Goal: Transaction & Acquisition: Purchase product/service

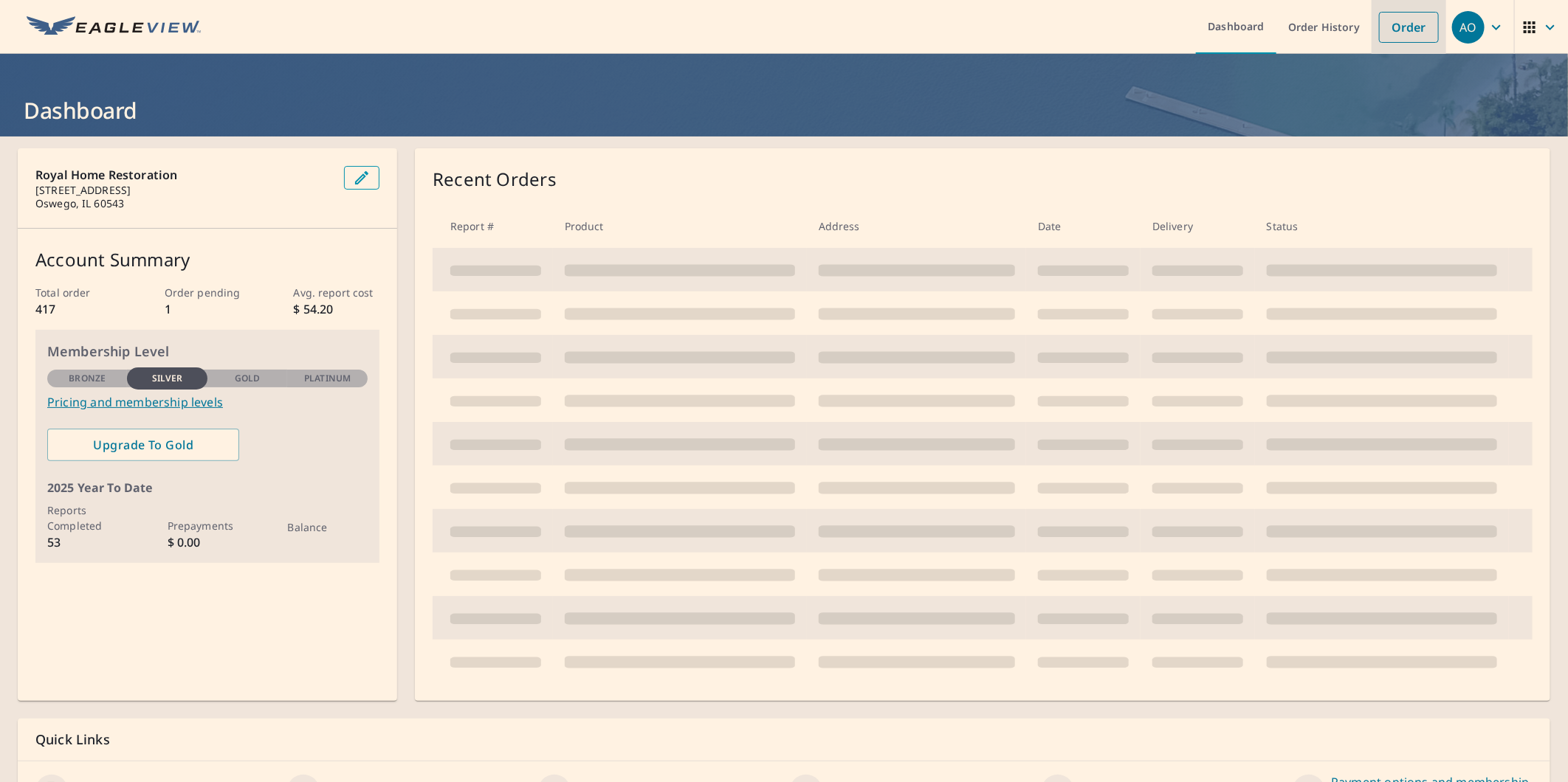
click at [1386, 24] on link "Order" at bounding box center [1409, 27] width 60 height 31
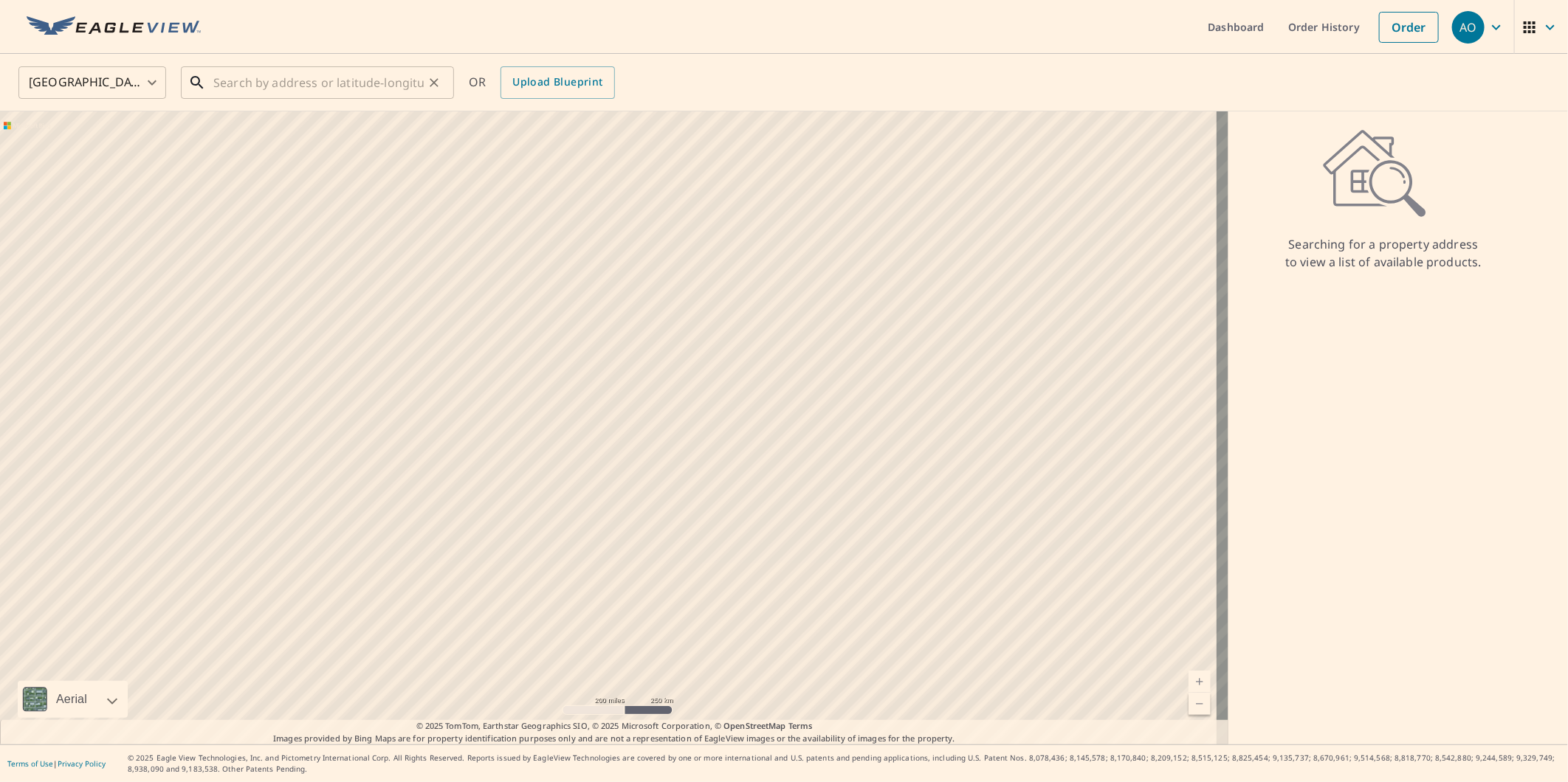
click at [345, 74] on input "text" at bounding box center [318, 83] width 211 height 41
paste input "[STREET_ADDRESS]"
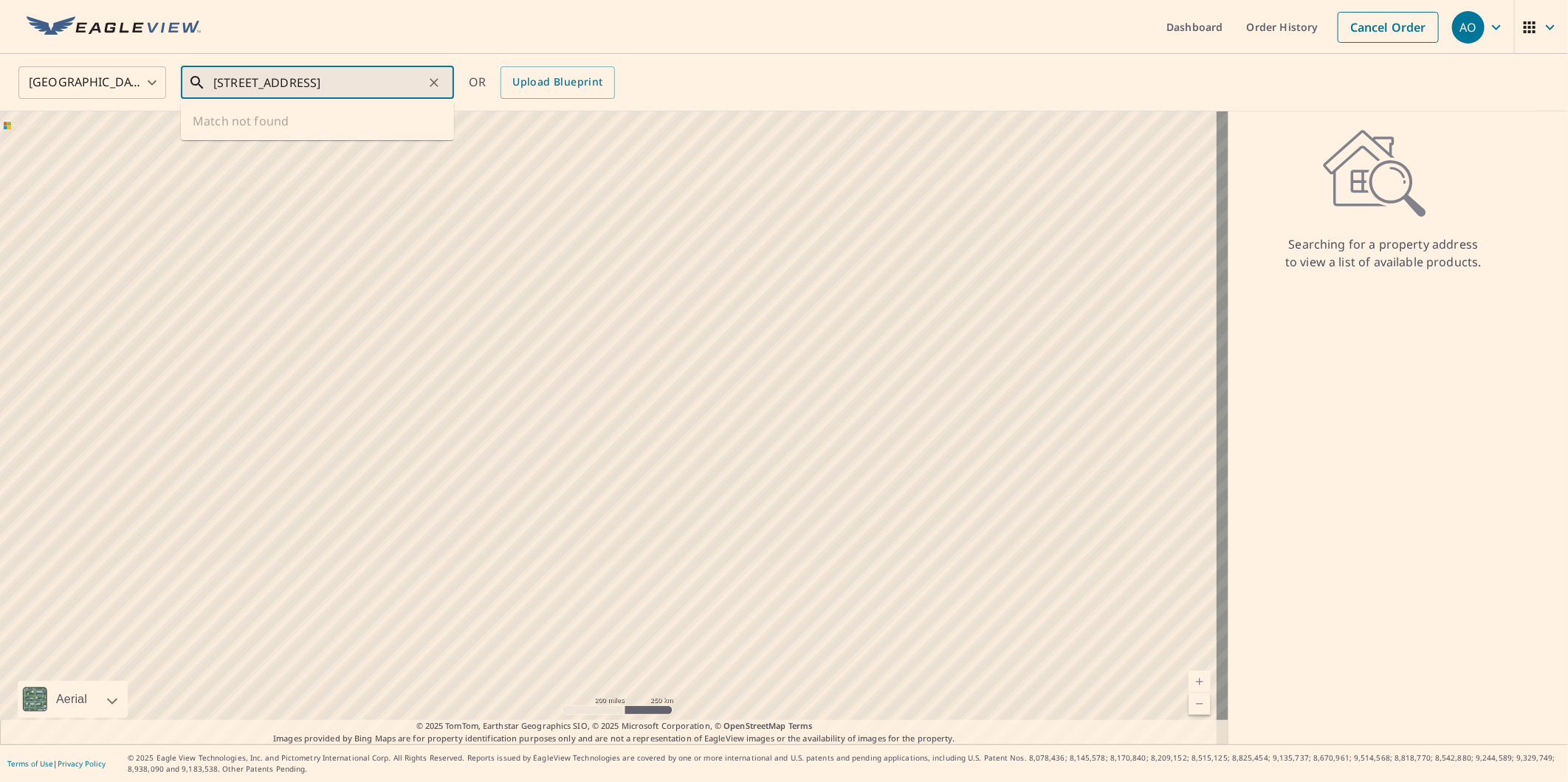
scroll to position [0, 10]
click at [341, 122] on span "[STREET_ADDRESS]" at bounding box center [327, 125] width 232 height 17
type input "[STREET_ADDRESS]"
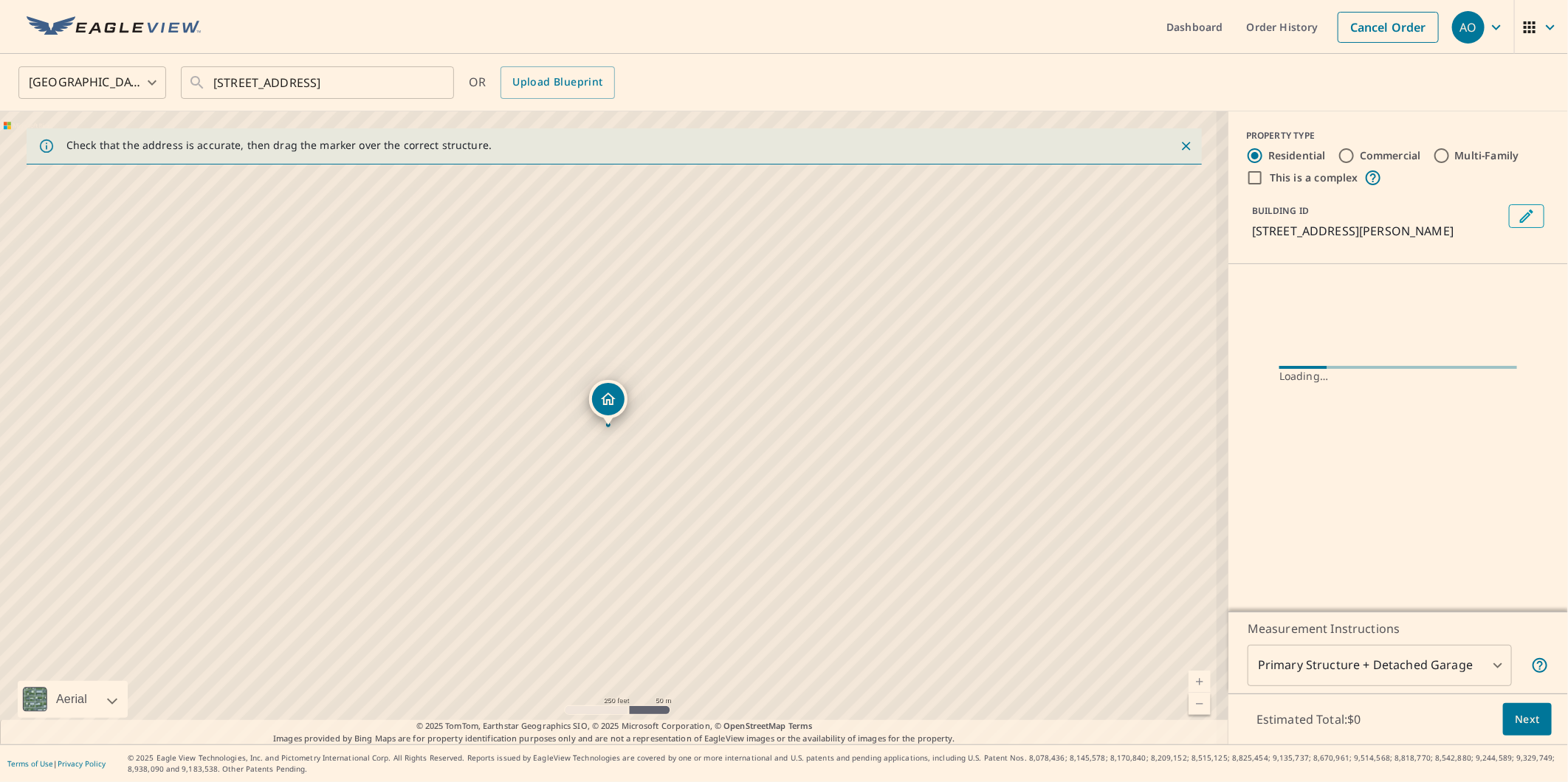
scroll to position [0, 0]
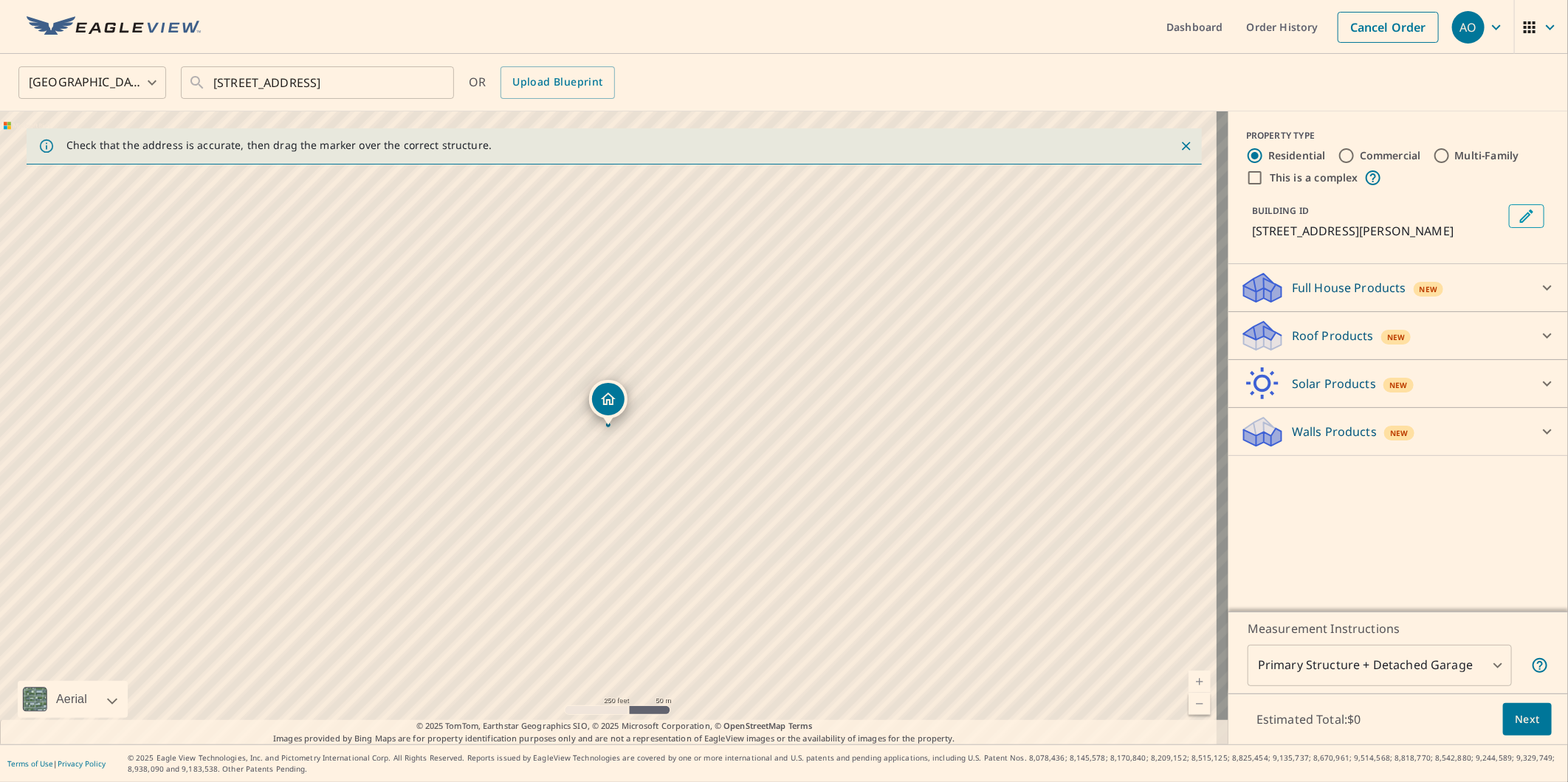
click at [1340, 324] on div "Roof Products New" at bounding box center [1385, 336] width 290 height 35
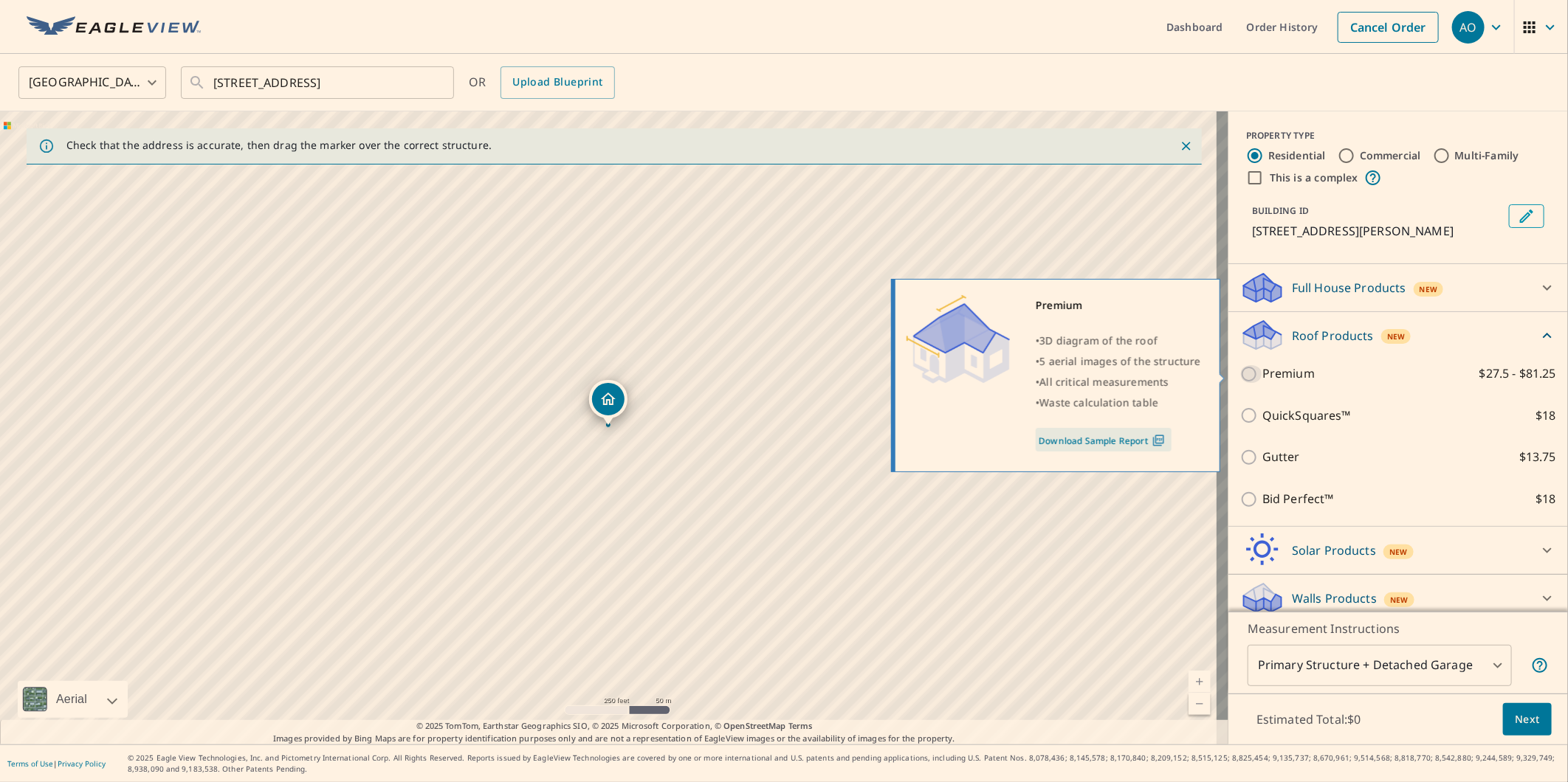
click at [1244, 369] on input "Premium $27.5 - $81.25" at bounding box center [1251, 374] width 22 height 17
checkbox input "true"
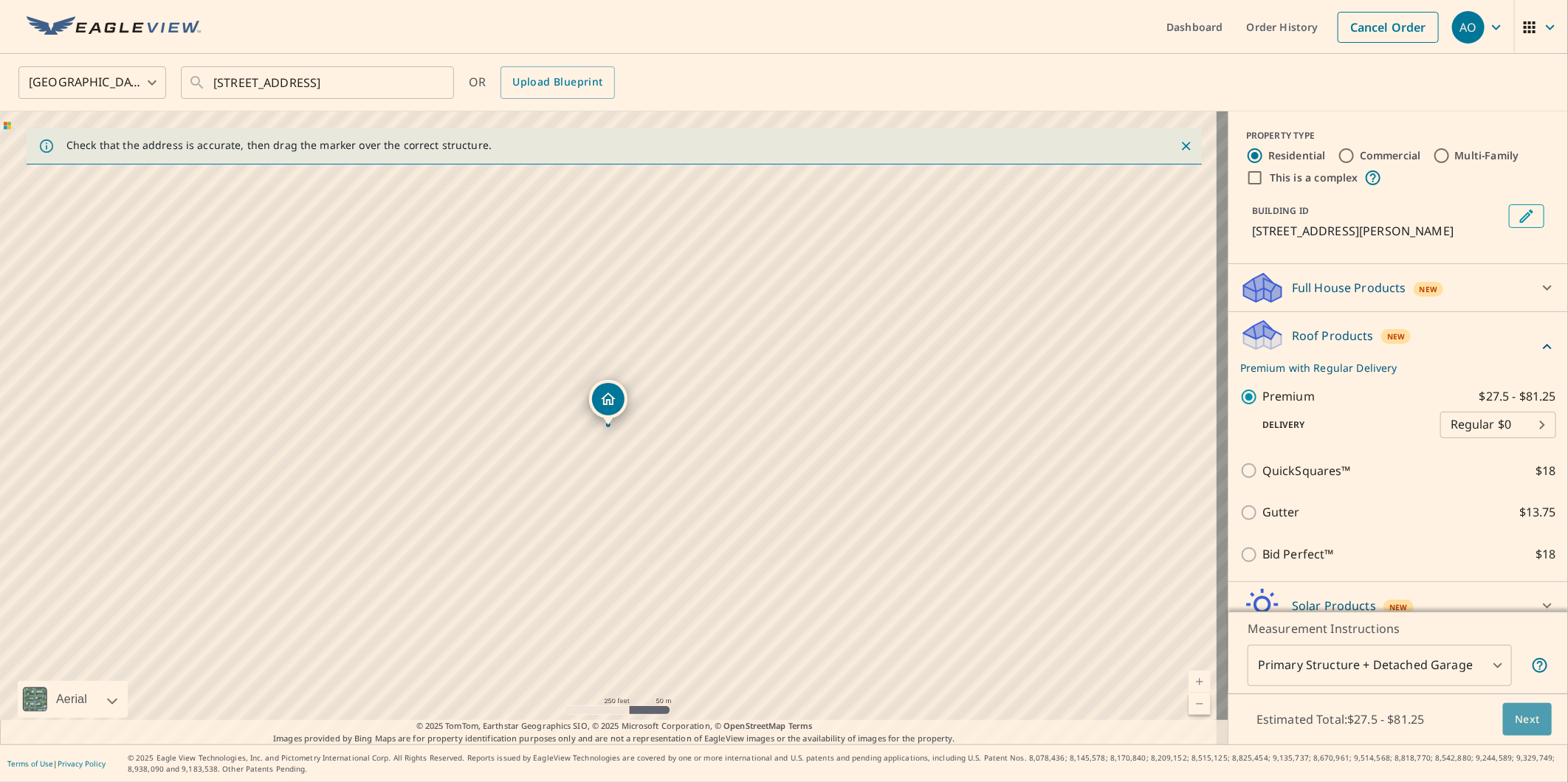
click at [1523, 720] on span "Next" at bounding box center [1528, 720] width 25 height 18
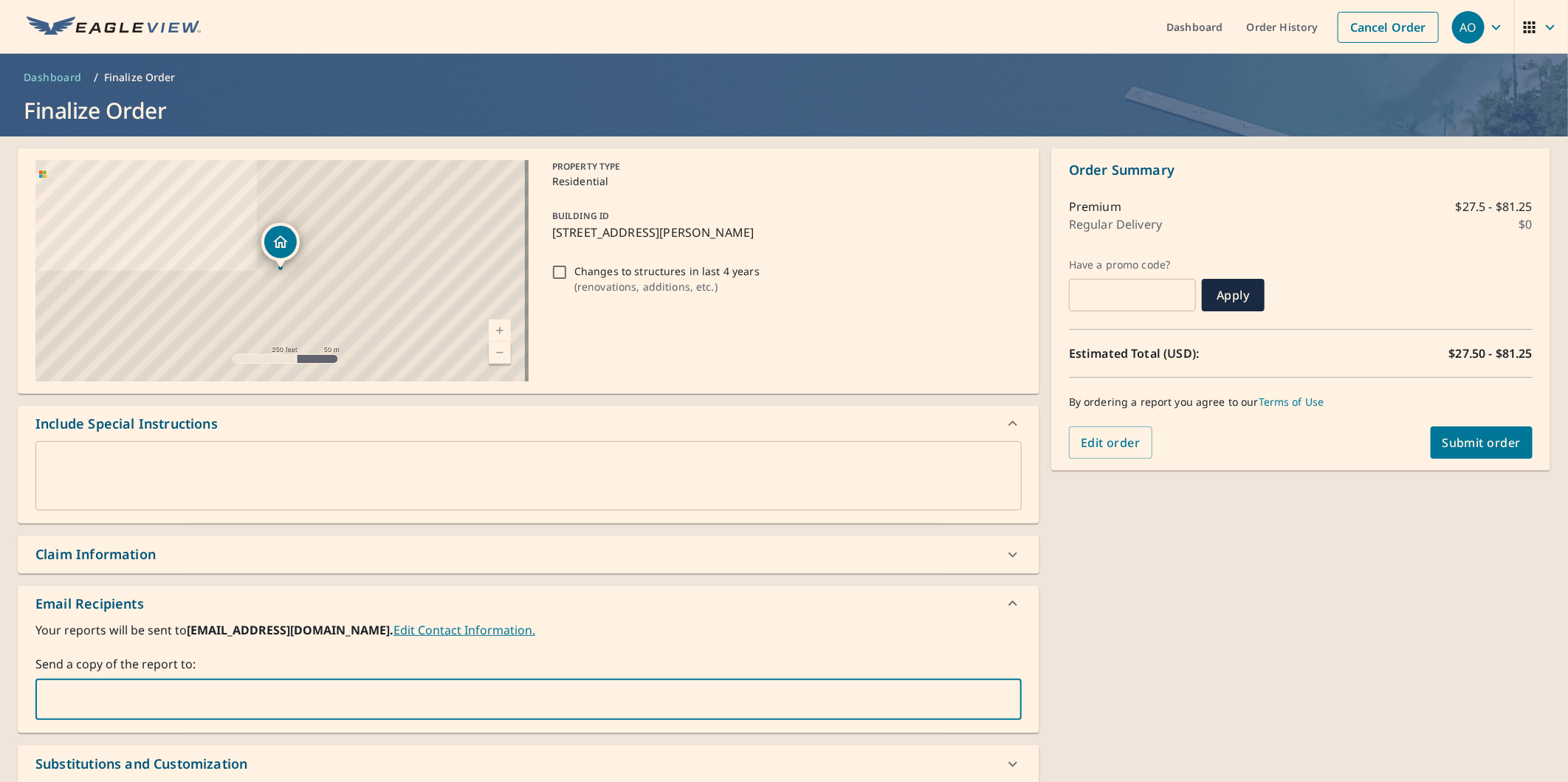
click at [610, 692] on input "text" at bounding box center [517, 700] width 951 height 28
paste input "[PERSON_NAME][EMAIL_ADDRESS][DOMAIN_NAME]"
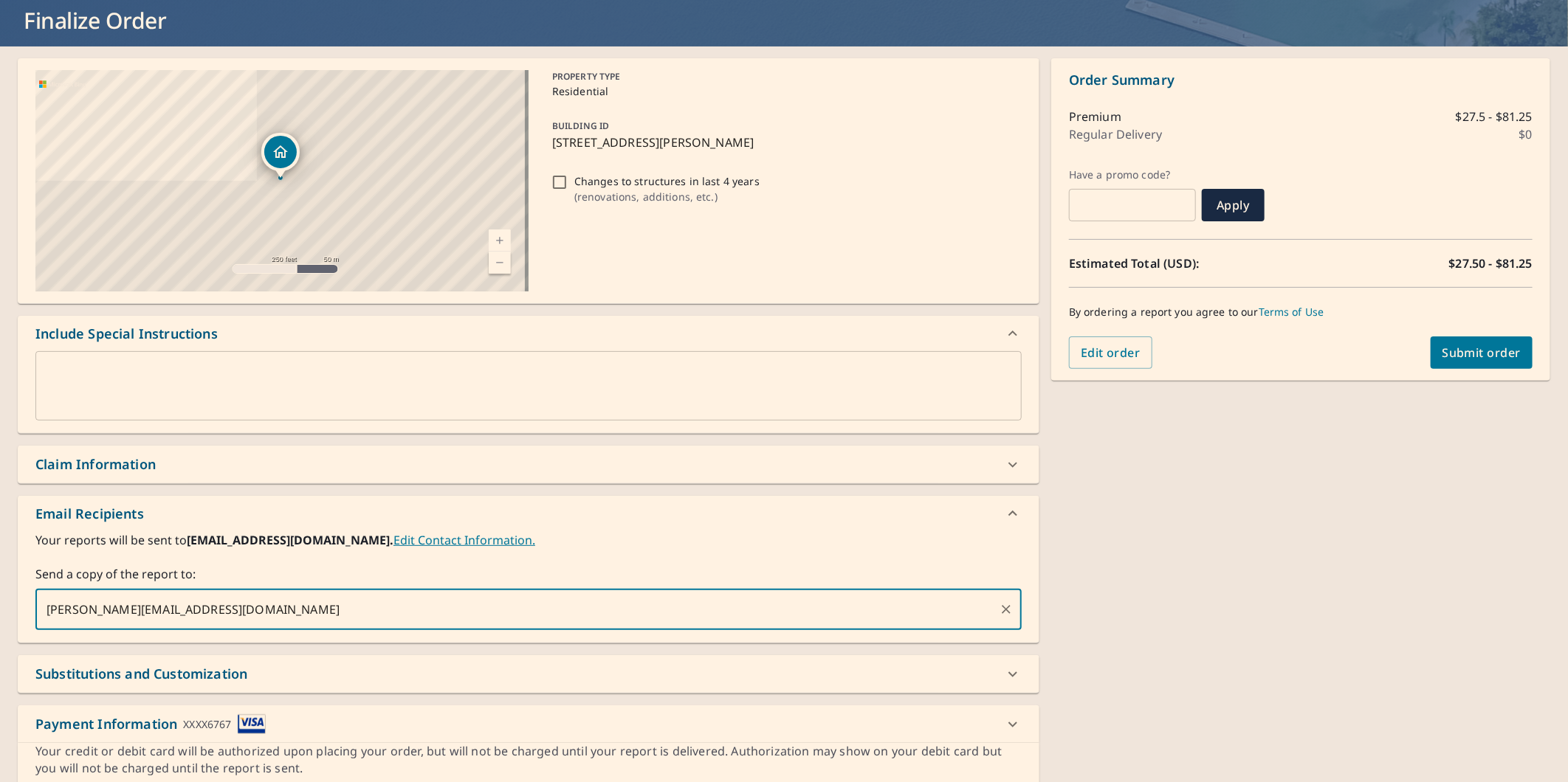
scroll to position [146, 0]
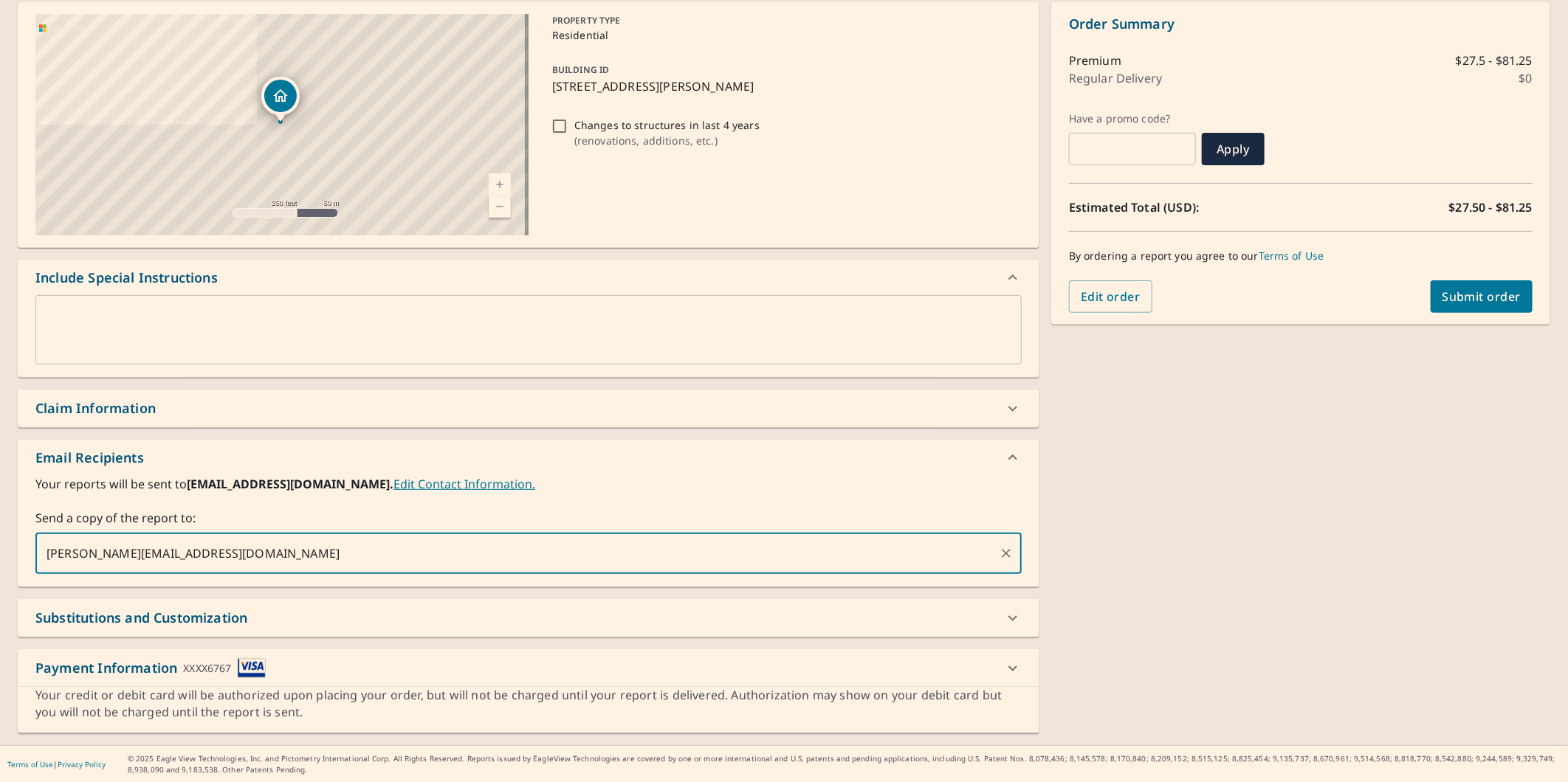
type input "[PERSON_NAME][EMAIL_ADDRESS][DOMAIN_NAME]"
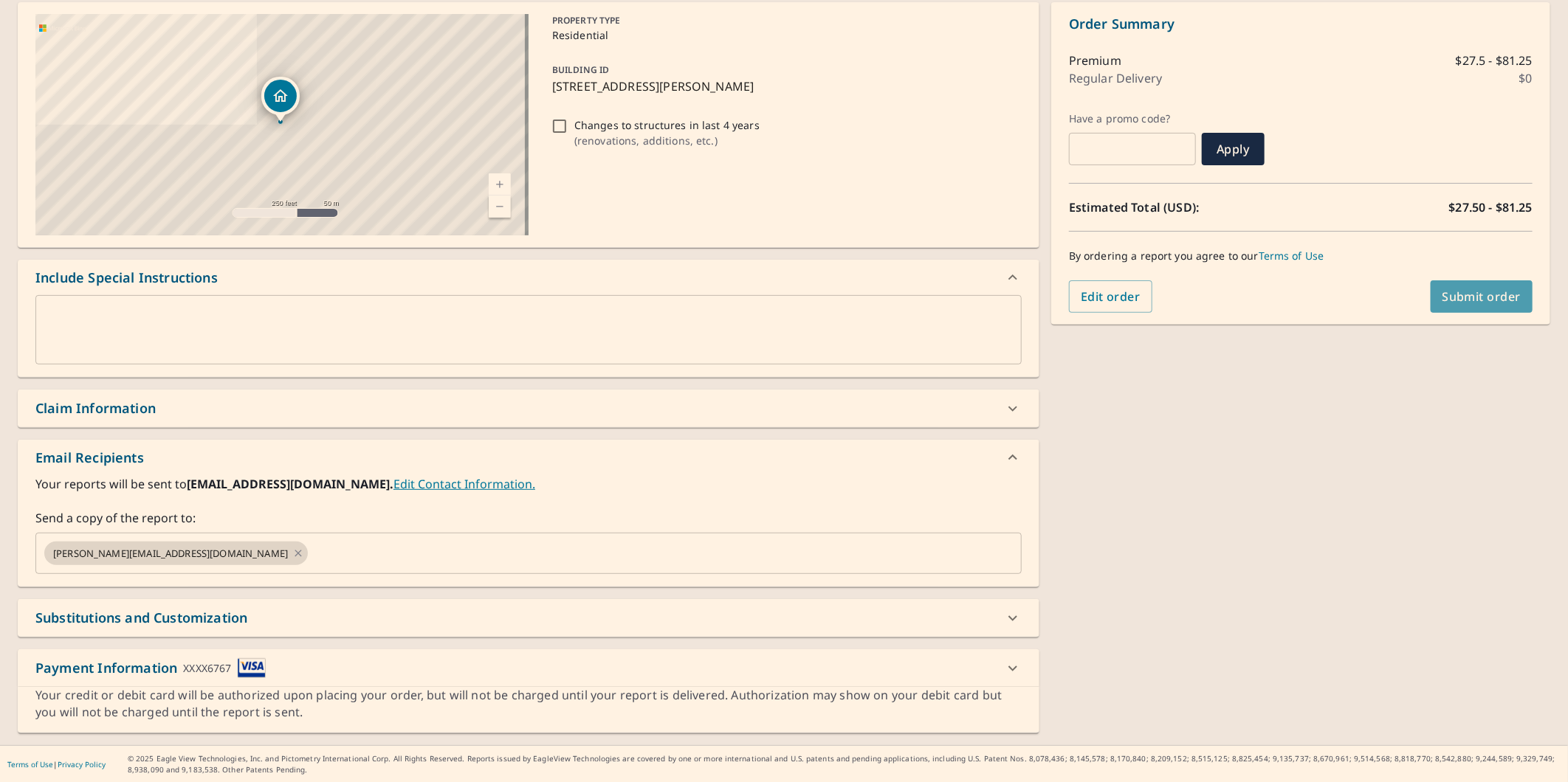
click at [1517, 303] on button "Submit order" at bounding box center [1482, 296] width 103 height 32
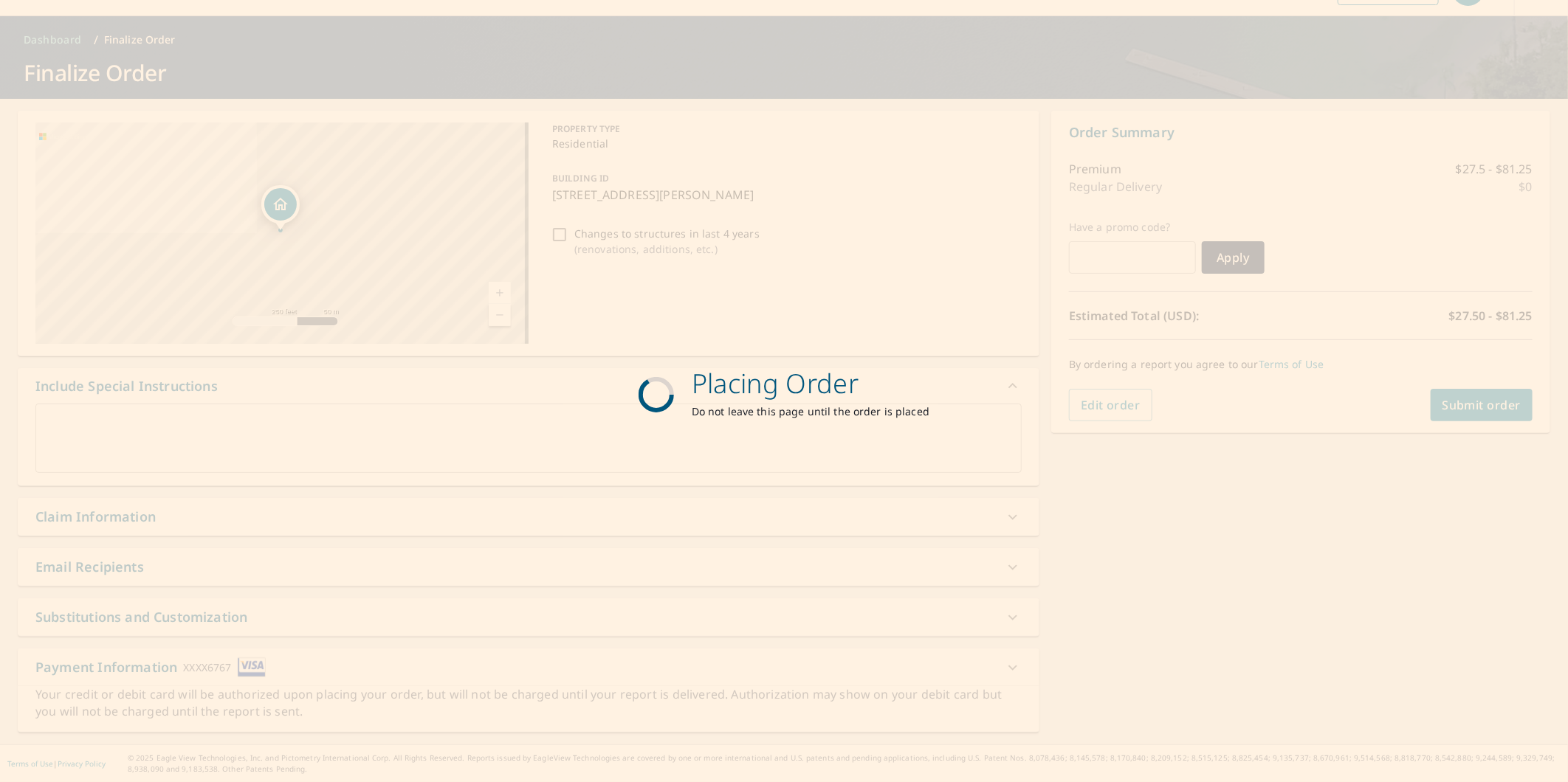
scroll to position [38, 0]
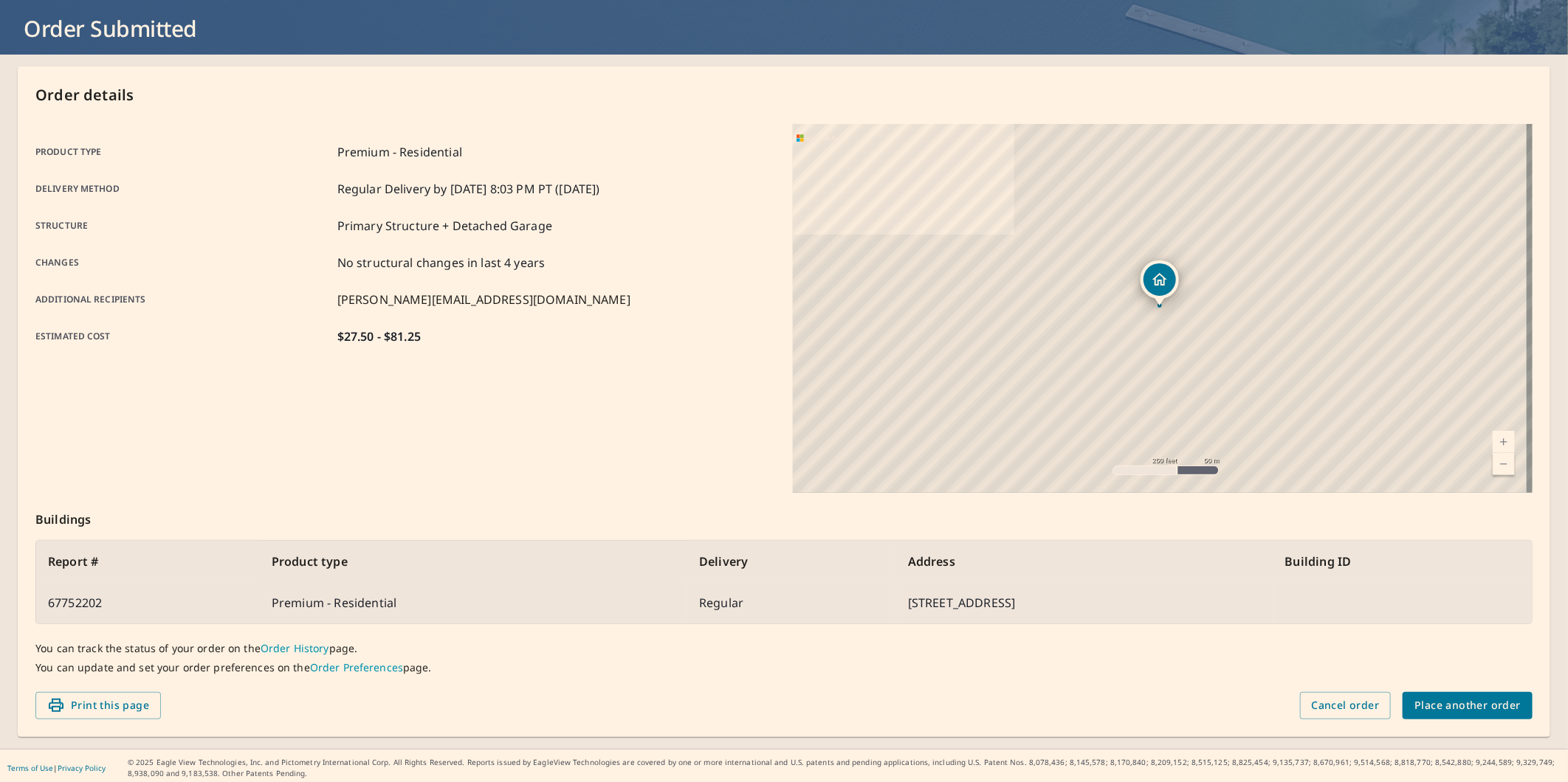
scroll to position [85, 0]
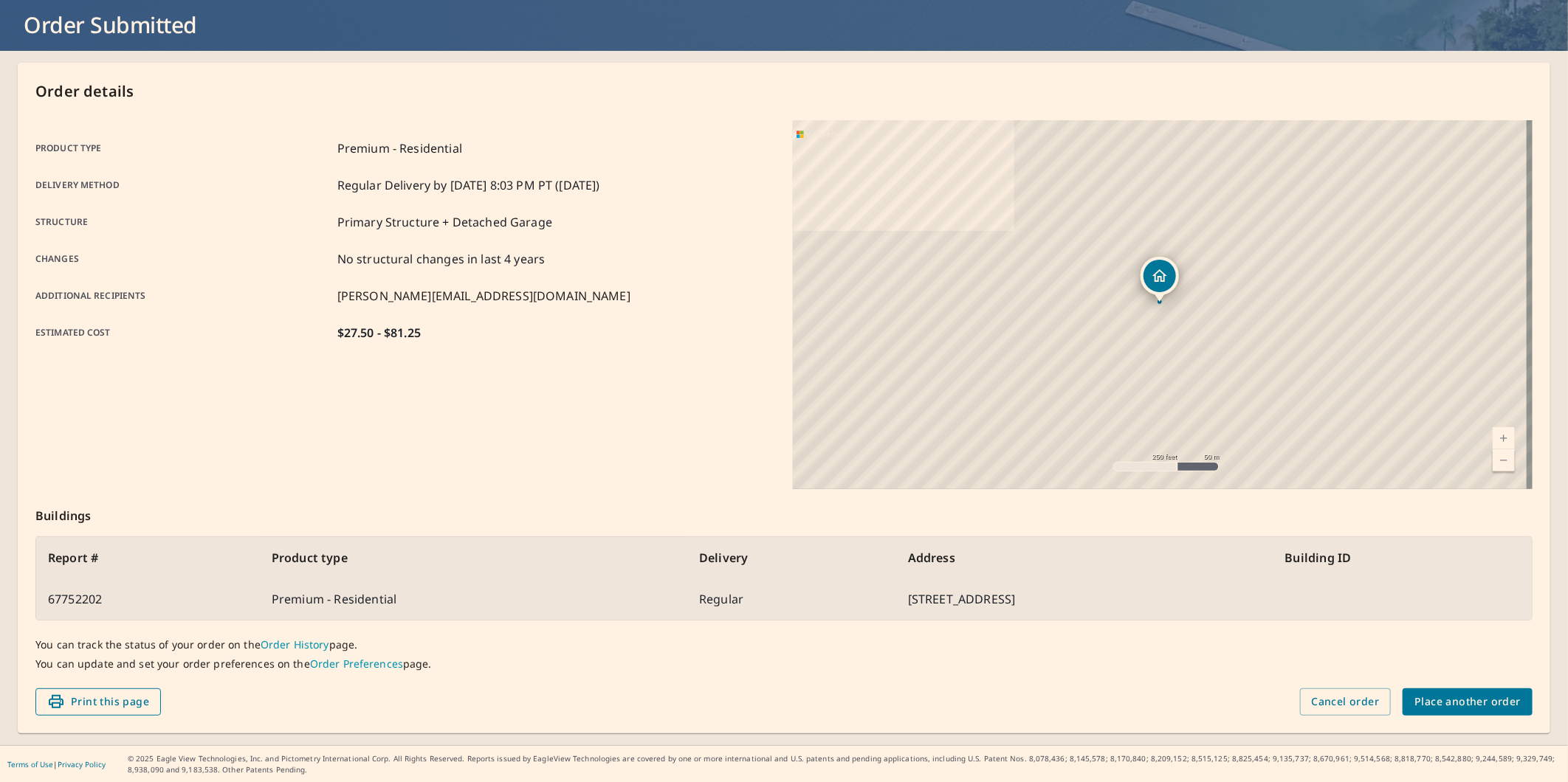
click at [90, 697] on span "Print this page" at bounding box center [98, 702] width 102 height 18
